Goal: Navigation & Orientation: Understand site structure

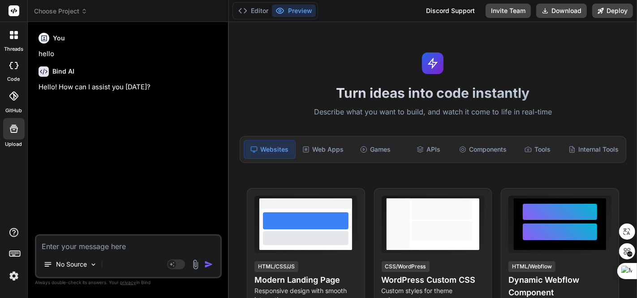
click at [69, 8] on span "Choose Project" at bounding box center [60, 11] width 53 height 9
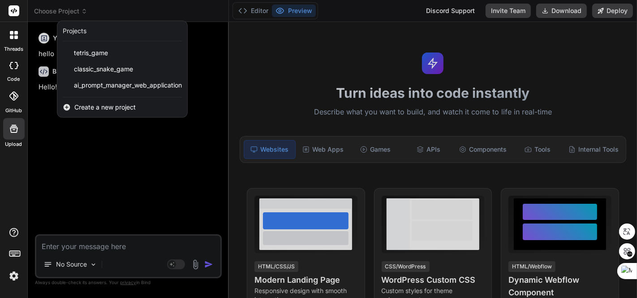
click at [423, 146] on div at bounding box center [318, 149] width 637 height 298
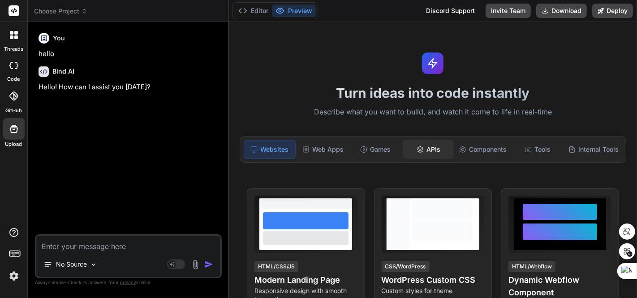
click at [425, 147] on div "APIs" at bounding box center [428, 149] width 51 height 19
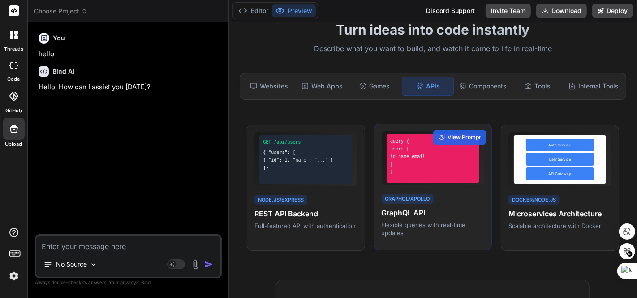
scroll to position [99, 0]
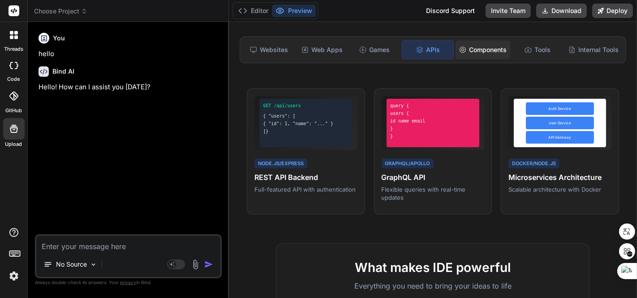
click at [484, 52] on div "Components" at bounding box center [483, 49] width 55 height 19
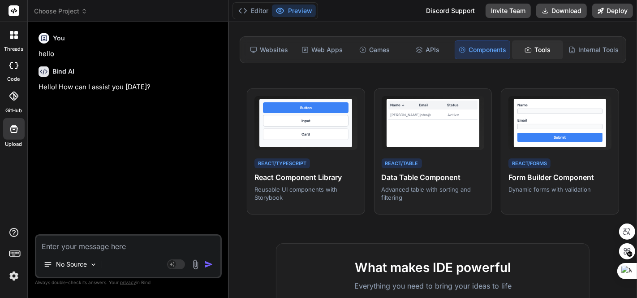
click at [536, 47] on div "Tools" at bounding box center [537, 49] width 51 height 19
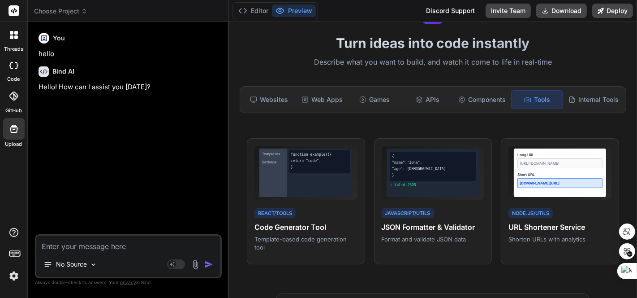
scroll to position [0, 0]
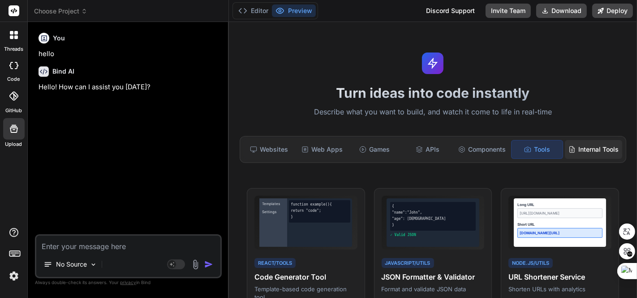
click at [586, 151] on div "Internal Tools" at bounding box center [593, 149] width 57 height 19
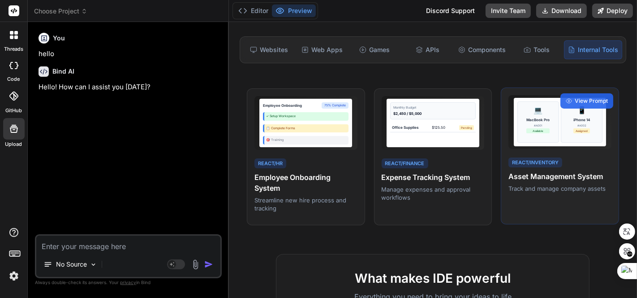
scroll to position [50, 0]
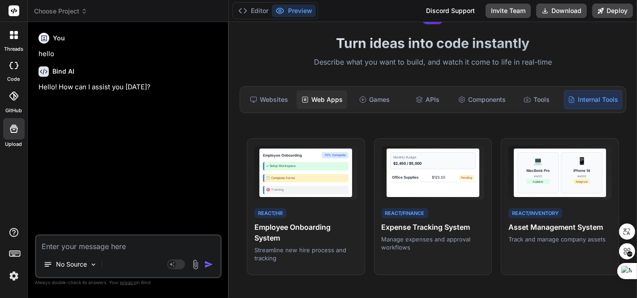
click at [333, 100] on div "Web Apps" at bounding box center [322, 99] width 51 height 19
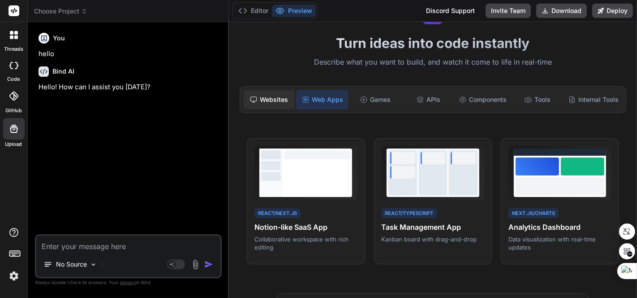
click at [263, 95] on div "Websites" at bounding box center [269, 99] width 51 height 19
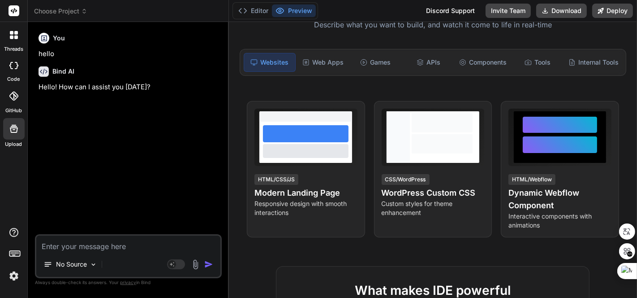
scroll to position [78, 0]
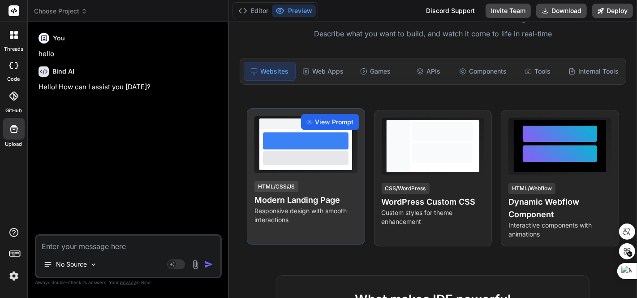
click at [330, 117] on span "View Prompt" at bounding box center [334, 121] width 39 height 9
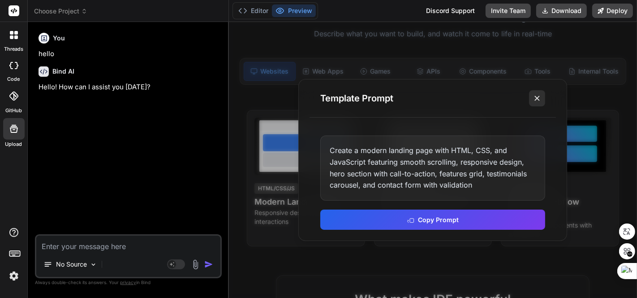
click at [541, 99] on icon at bounding box center [537, 98] width 9 height 9
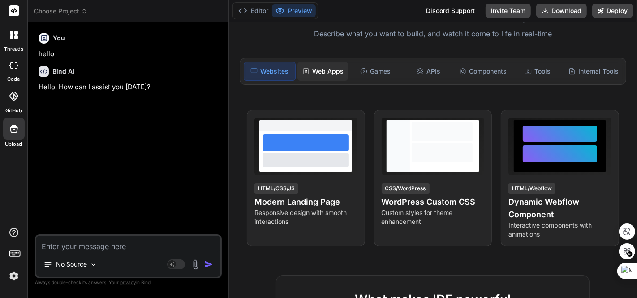
click at [330, 74] on div "Web Apps" at bounding box center [323, 71] width 51 height 19
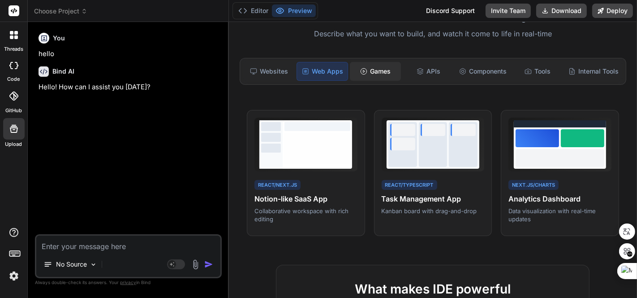
click at [375, 72] on div "Games" at bounding box center [375, 71] width 51 height 19
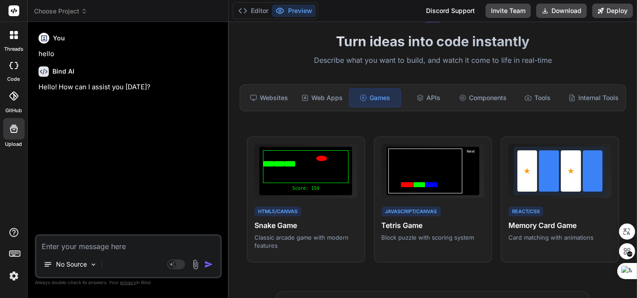
scroll to position [0, 0]
